Goal: Task Accomplishment & Management: Use online tool/utility

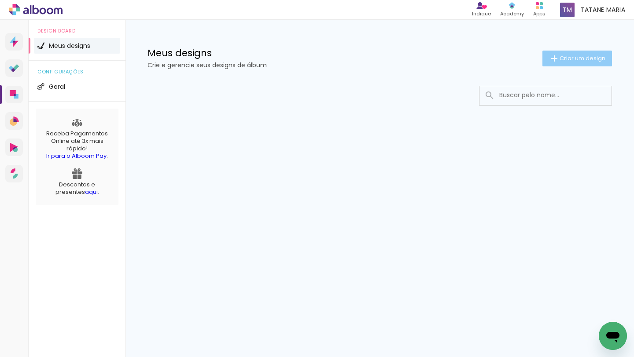
click at [557, 58] on iron-icon at bounding box center [554, 58] width 11 height 11
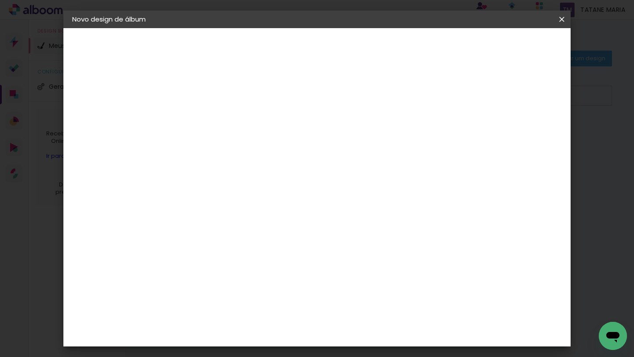
click at [216, 117] on input at bounding box center [216, 118] width 0 height 14
type input "francisco 3 aninhos"
type paper-input "francisco 3 aninhos"
click at [0, 0] on slot "Avançar" at bounding box center [0, 0] width 0 height 0
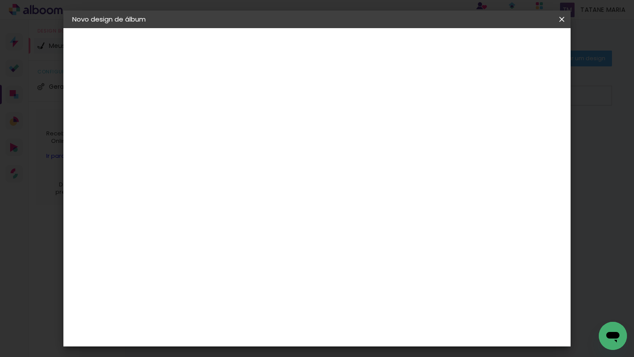
click at [261, 148] on iron-icon at bounding box center [255, 153] width 11 height 11
click at [314, 143] on paper-item "Luxo" at bounding box center [374, 146] width 176 height 18
type input "Luxo"
click at [315, 147] on input "Luxo" at bounding box center [270, 145] width 108 height 14
click at [332, 147] on paper-item "Luxo" at bounding box center [371, 146] width 176 height 18
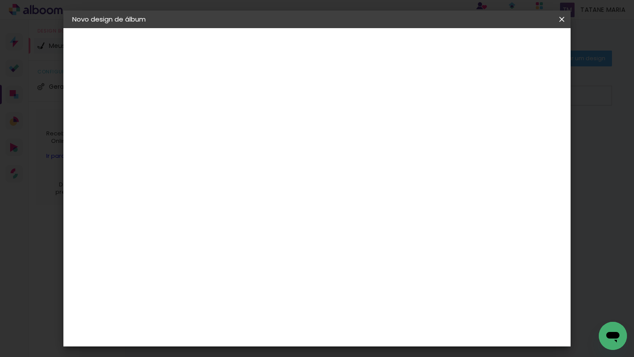
click at [308, 292] on span "25 × 30 cm" at bounding box center [292, 301] width 33 height 18
click at [276, 263] on span "30 × 30" at bounding box center [255, 272] width 41 height 18
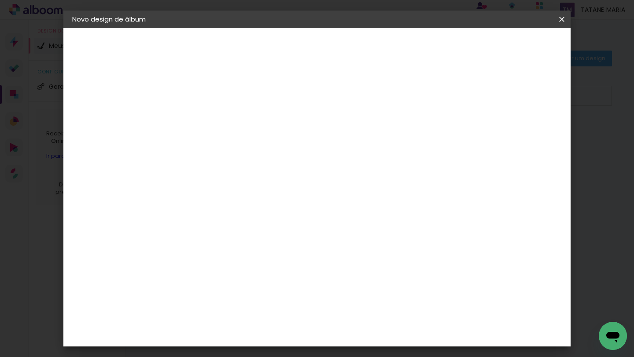
scroll to position [97, 0]
click at [0, 0] on slot "Avançar" at bounding box center [0, 0] width 0 height 0
click at [457, 97] on div at bounding box center [453, 95] width 8 height 8
type paper-checkbox "on"
click at [483, 96] on div "mm Mostrar sangria" at bounding box center [353, 95] width 324 height 20
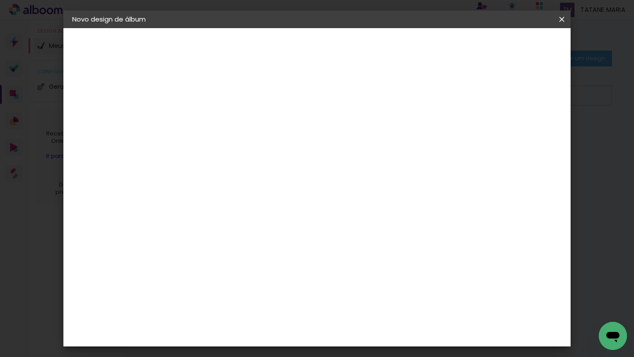
click at [457, 96] on div at bounding box center [453, 95] width 8 height 8
click at [507, 49] on span "Iniciar design" at bounding box center [487, 47] width 40 height 6
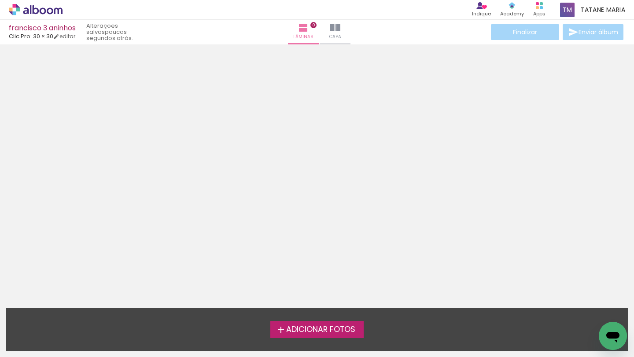
click at [319, 332] on span "Adicionar Fotos" at bounding box center [320, 330] width 69 height 8
click at [0, 0] on input "file" at bounding box center [0, 0] width 0 height 0
